Goal: Find specific page/section: Find specific page/section

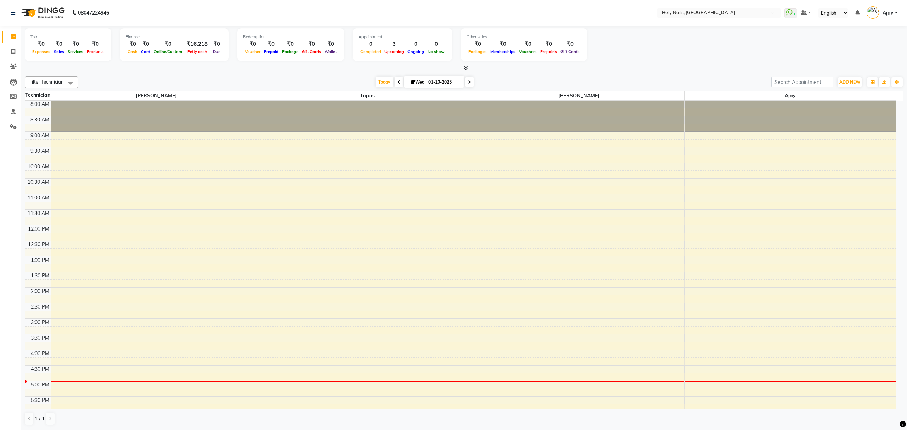
scroll to position [103, 0]
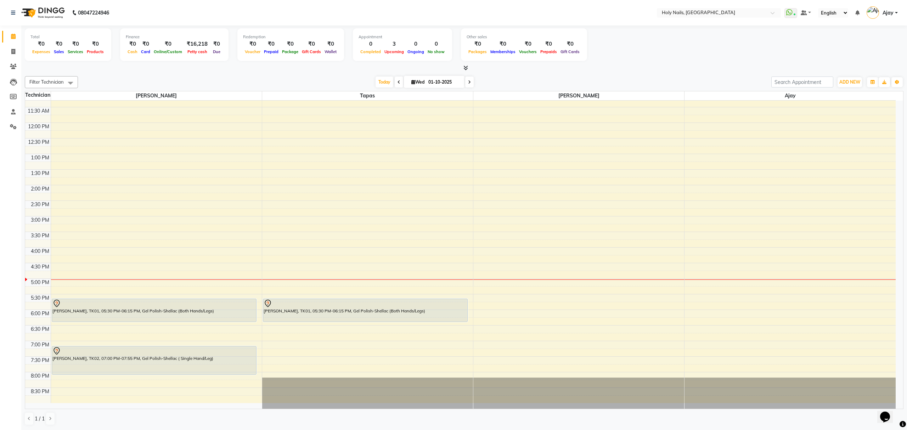
scroll to position [103, 0]
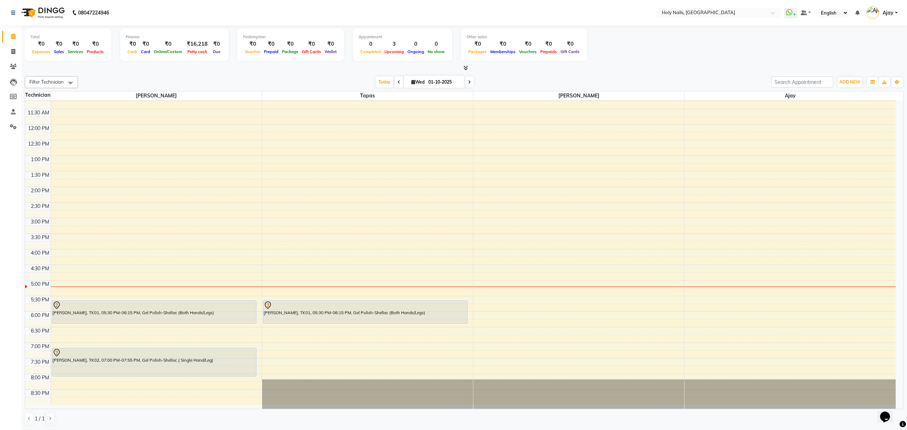
scroll to position [103, 0]
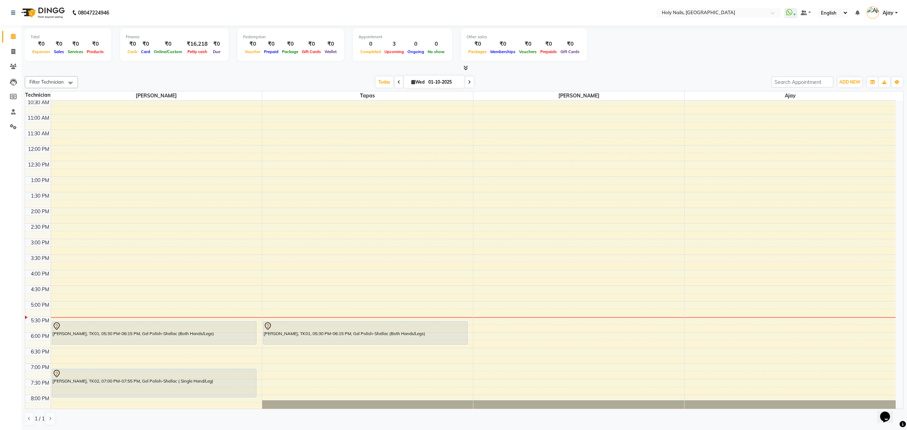
scroll to position [103, 0]
